Goal: Complete application form

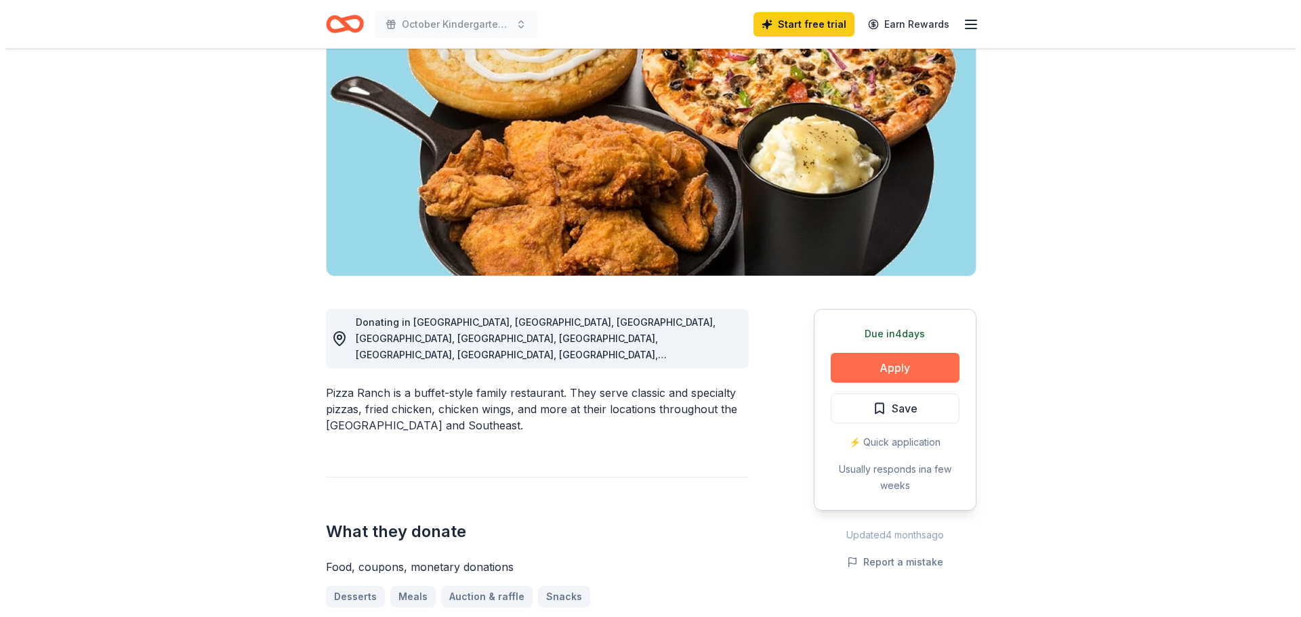
scroll to position [203, 0]
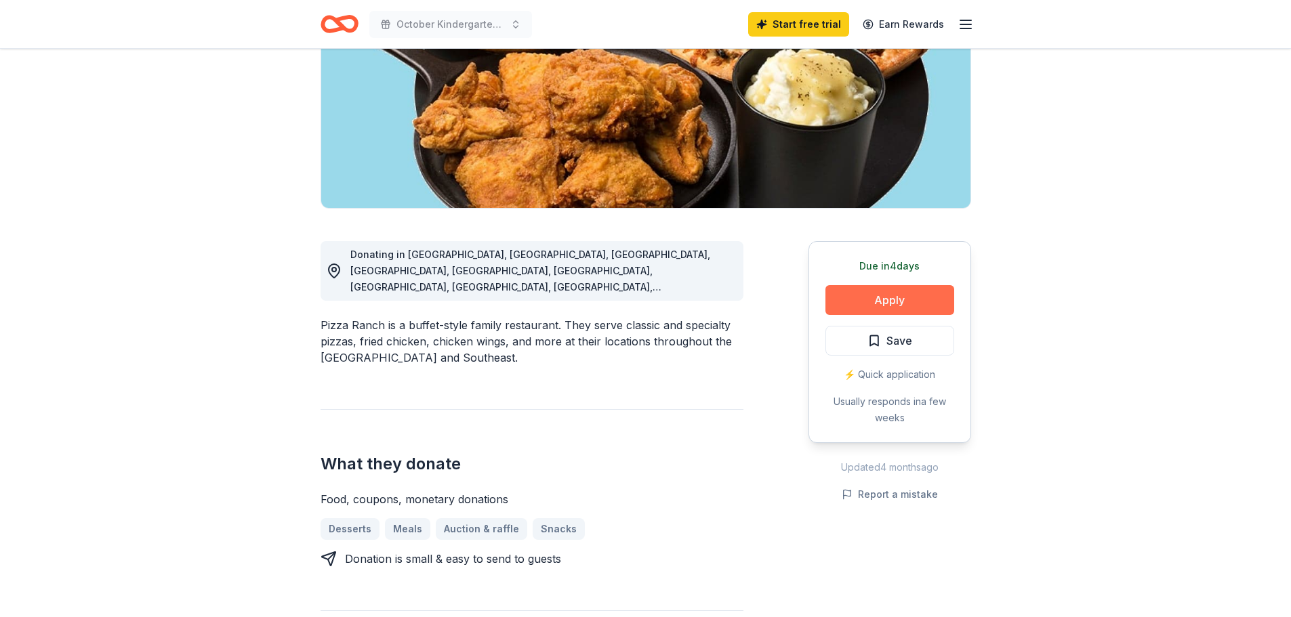
click at [898, 295] on button "Apply" at bounding box center [889, 300] width 129 height 30
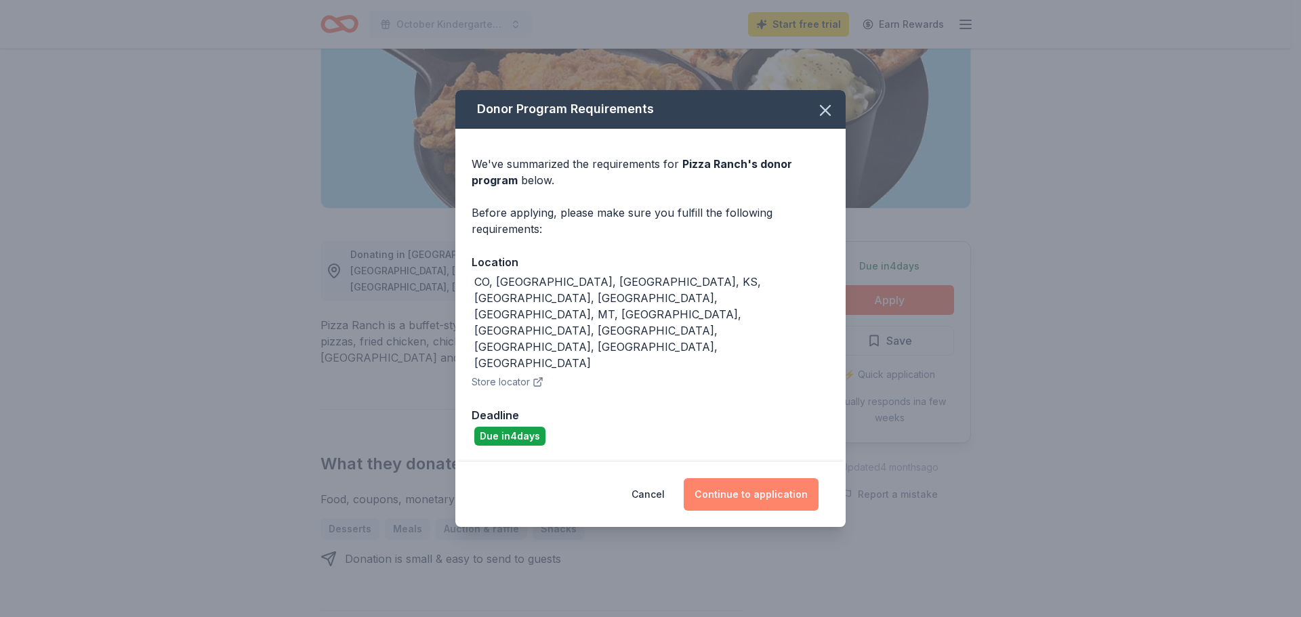
click at [771, 478] on button "Continue to application" at bounding box center [751, 494] width 135 height 33
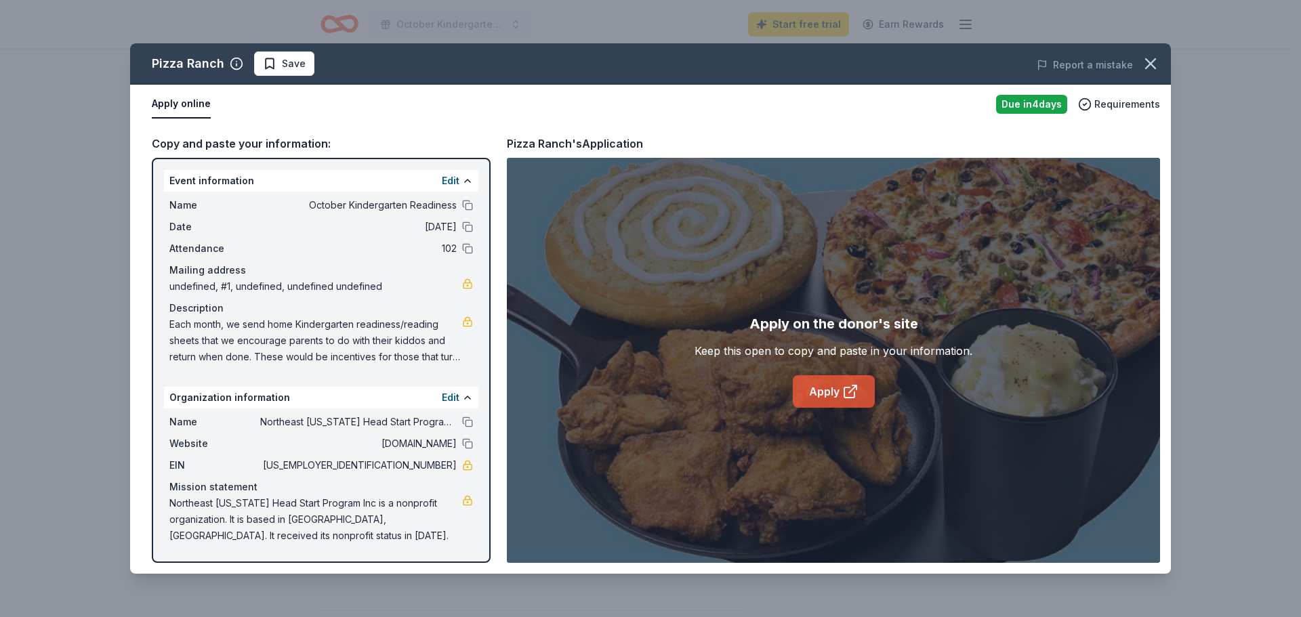
click at [815, 389] on link "Apply" at bounding box center [834, 391] width 82 height 33
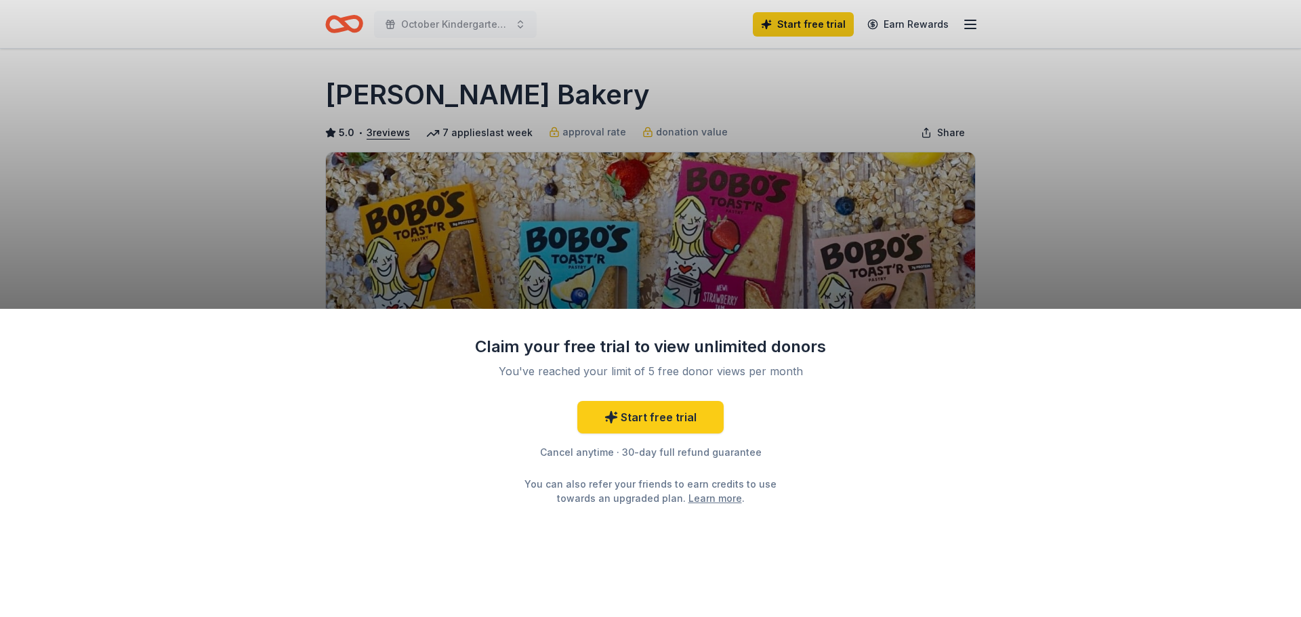
click at [1128, 258] on div "Claim your free trial to view unlimited donors You've reached your limit of 5 f…" at bounding box center [650, 308] width 1301 height 617
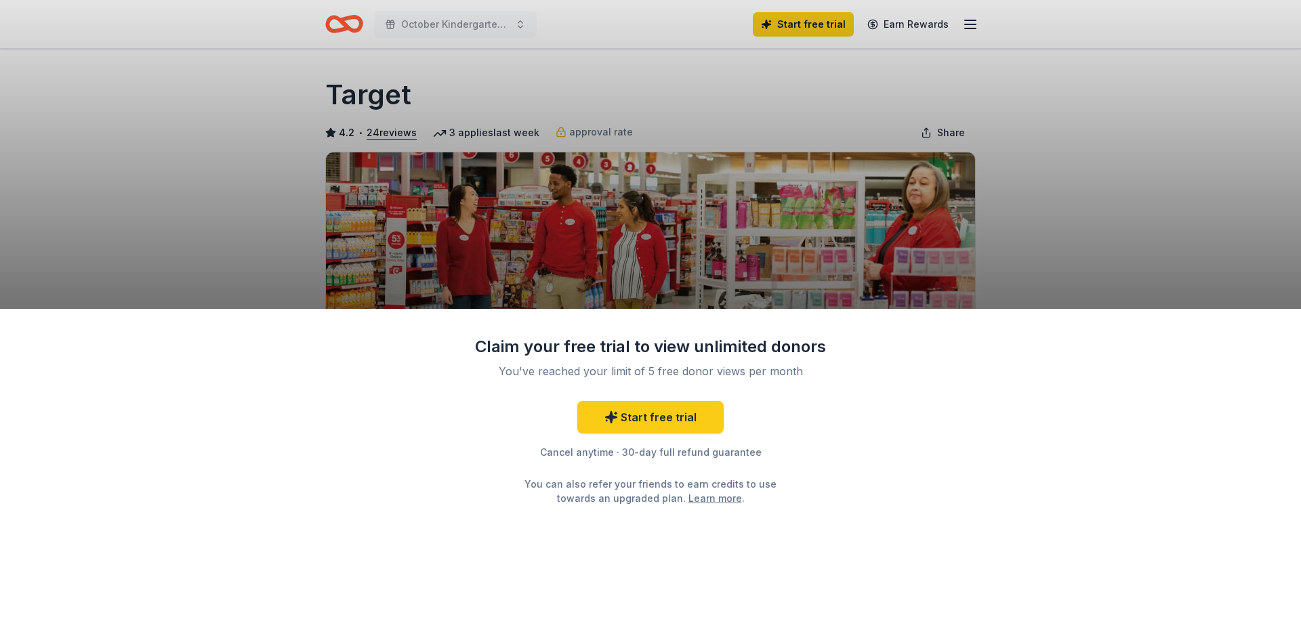
click at [886, 507] on div "Claim your free trial to view unlimited donors You've reached your limit of 5 f…" at bounding box center [650, 463] width 1301 height 309
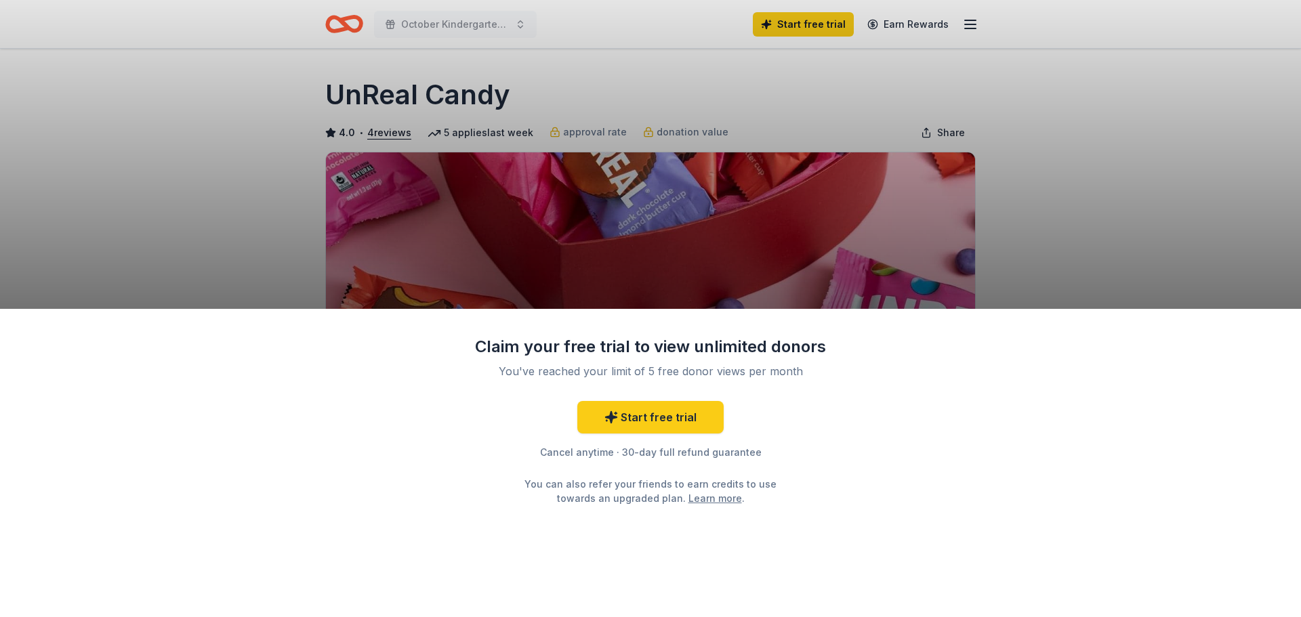
click at [886, 503] on div "Claim your free trial to view unlimited donors You've reached your limit of 5 f…" at bounding box center [650, 463] width 1301 height 309
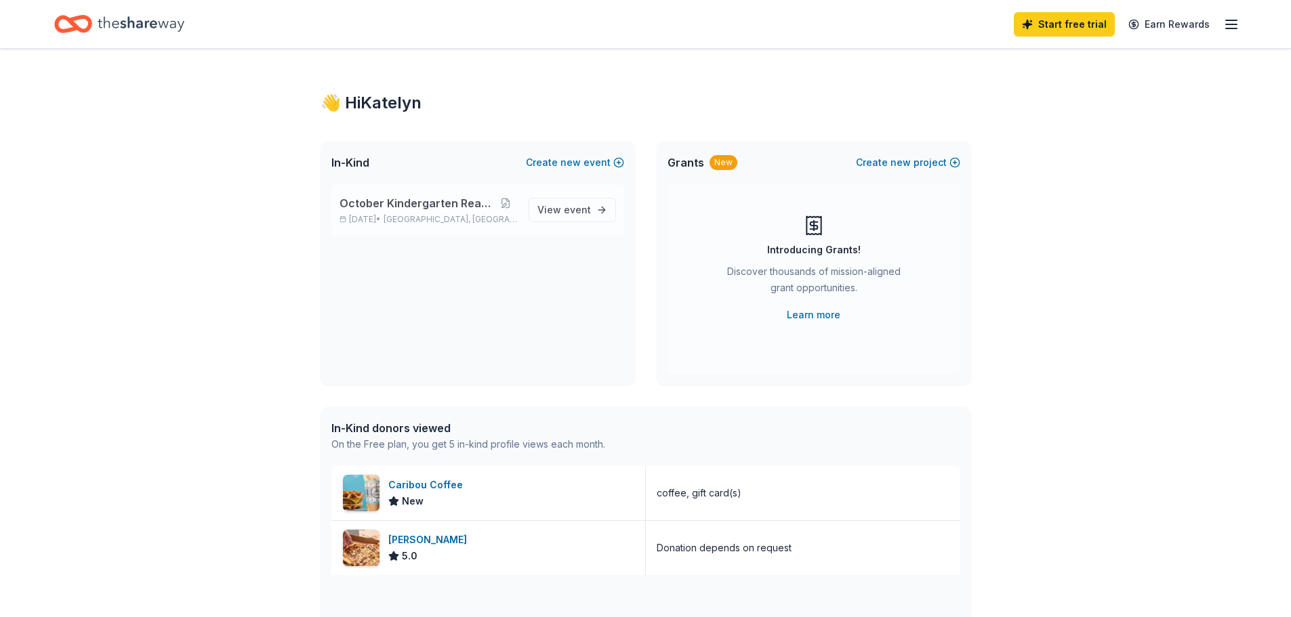
click at [426, 205] on span "October Kindergarten Readiness" at bounding box center [416, 203] width 154 height 16
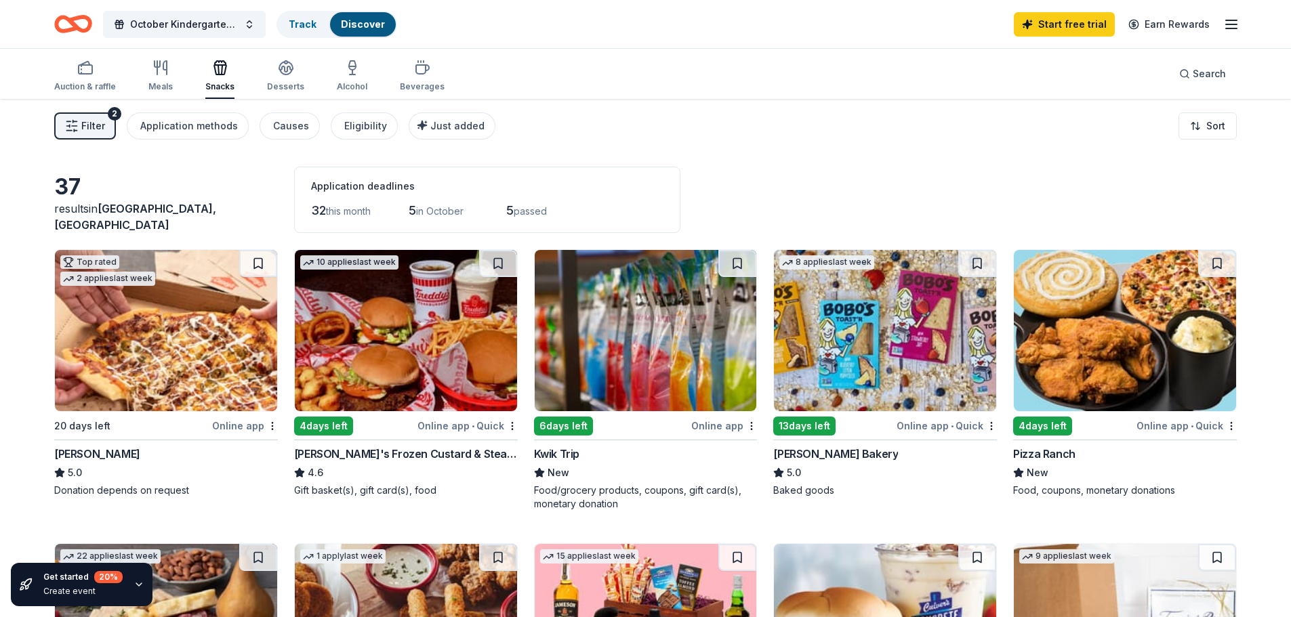
click at [1222, 26] on div "Start free trial Earn Rewards" at bounding box center [1127, 24] width 226 height 32
click at [1223, 26] on icon "button" at bounding box center [1231, 24] width 16 height 16
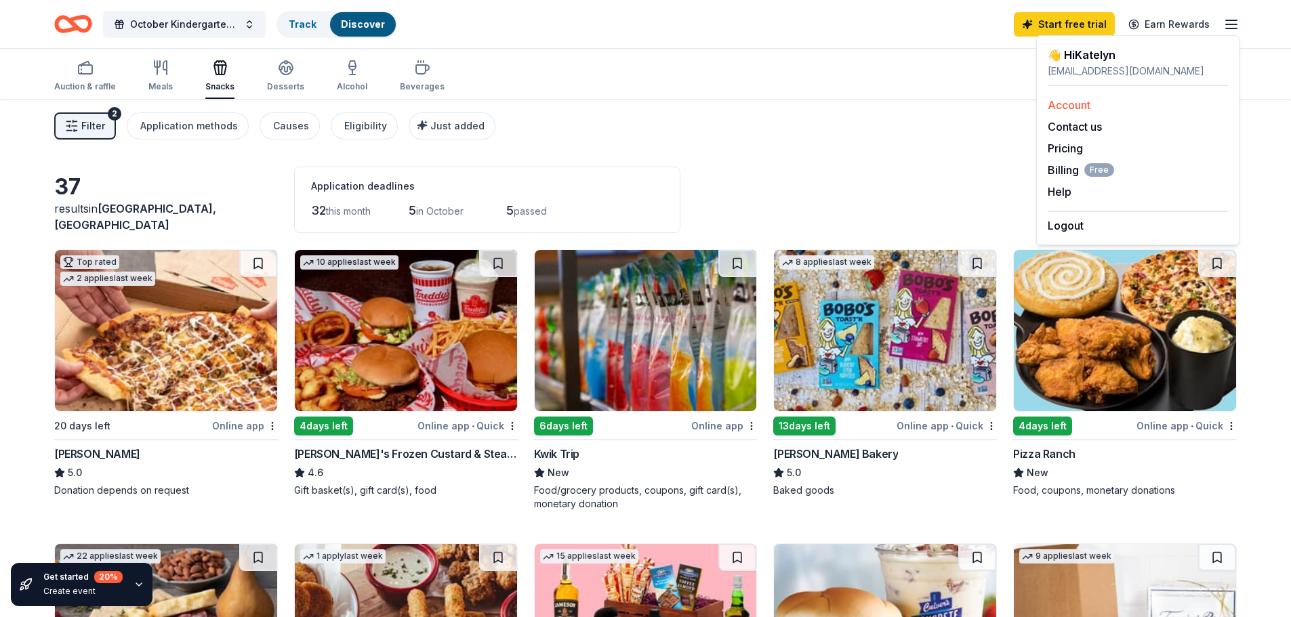
click at [1079, 111] on link "Account" at bounding box center [1068, 105] width 43 height 14
